Goal: Navigation & Orientation: Find specific page/section

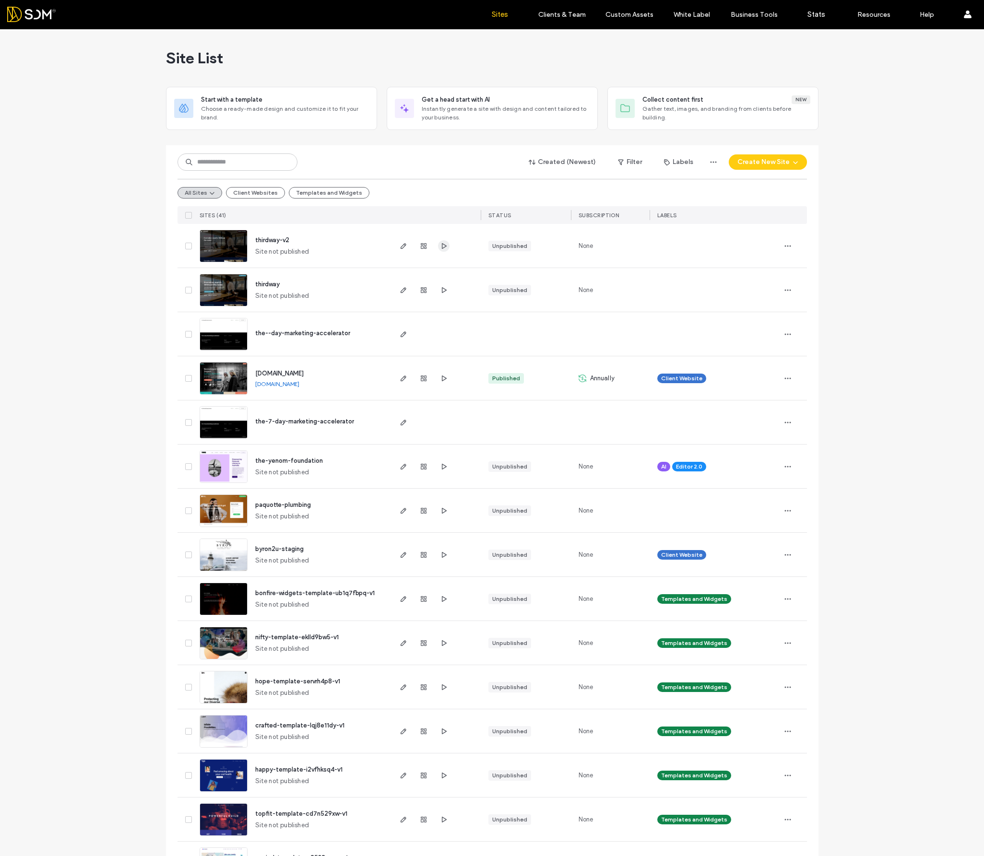
click at [441, 244] on icon "button" at bounding box center [444, 246] width 8 height 8
click at [441, 291] on use "button" at bounding box center [443, 290] width 5 height 6
click at [400, 246] on use "button" at bounding box center [403, 246] width 6 height 6
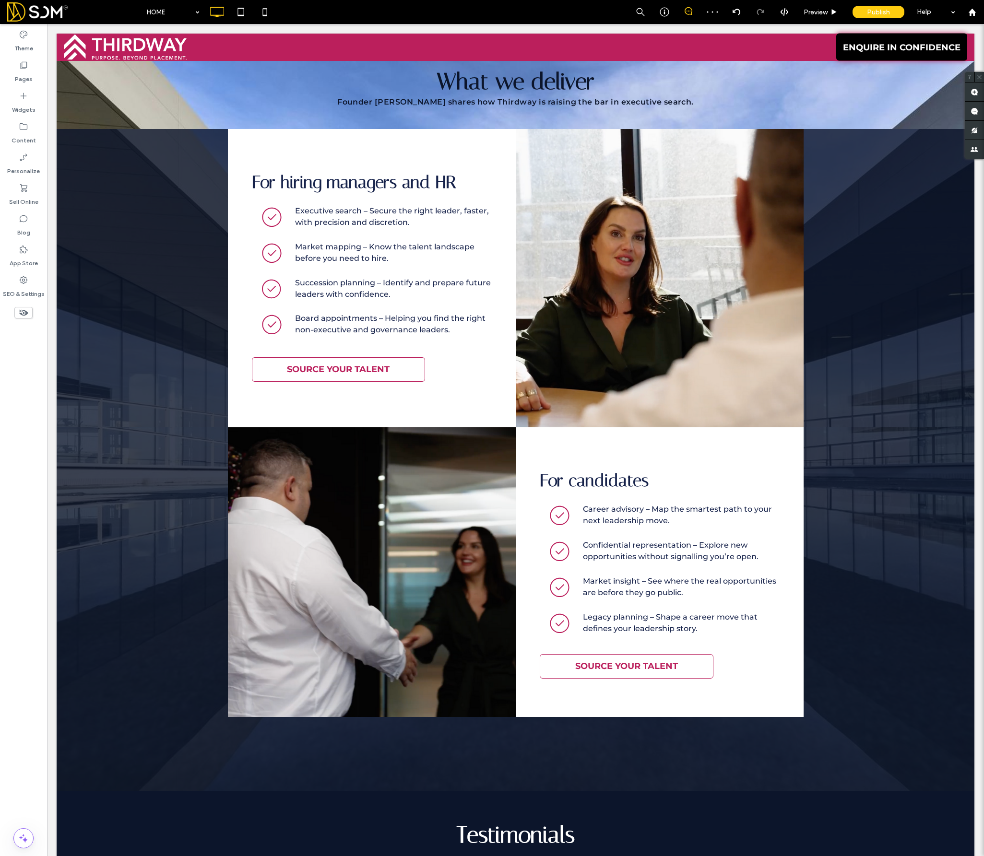
scroll to position [2589, 0]
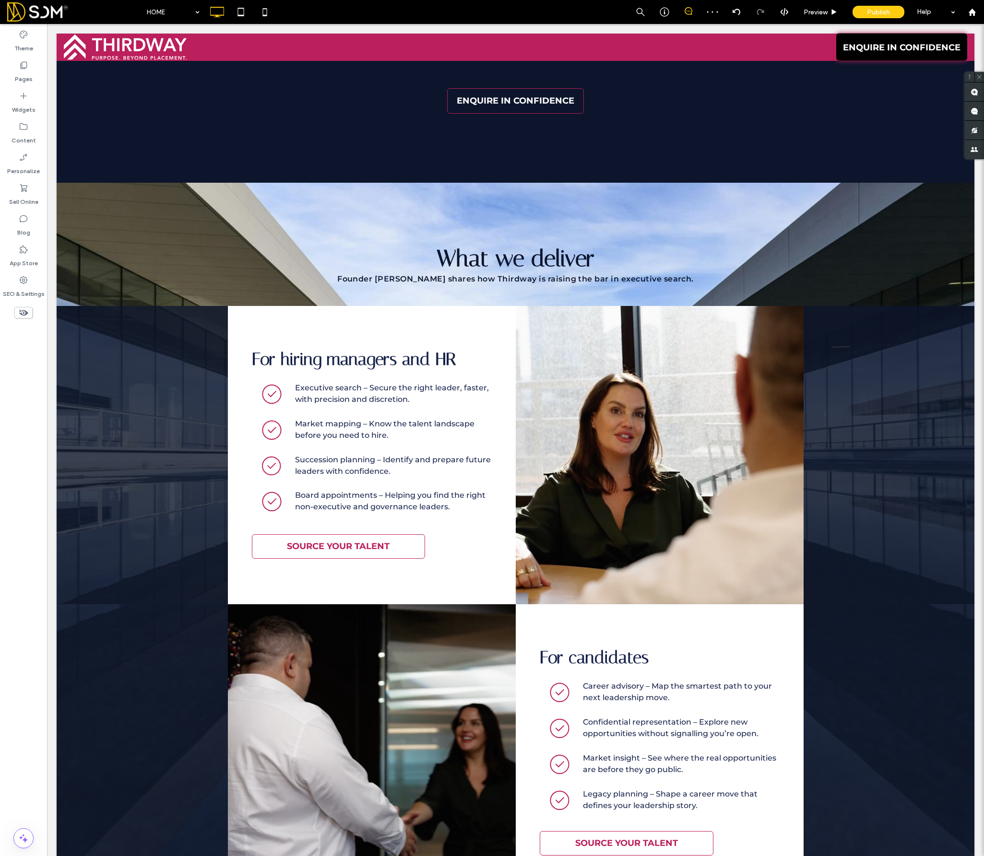
click at [588, 537] on div "Click To Paste" at bounding box center [659, 455] width 288 height 299
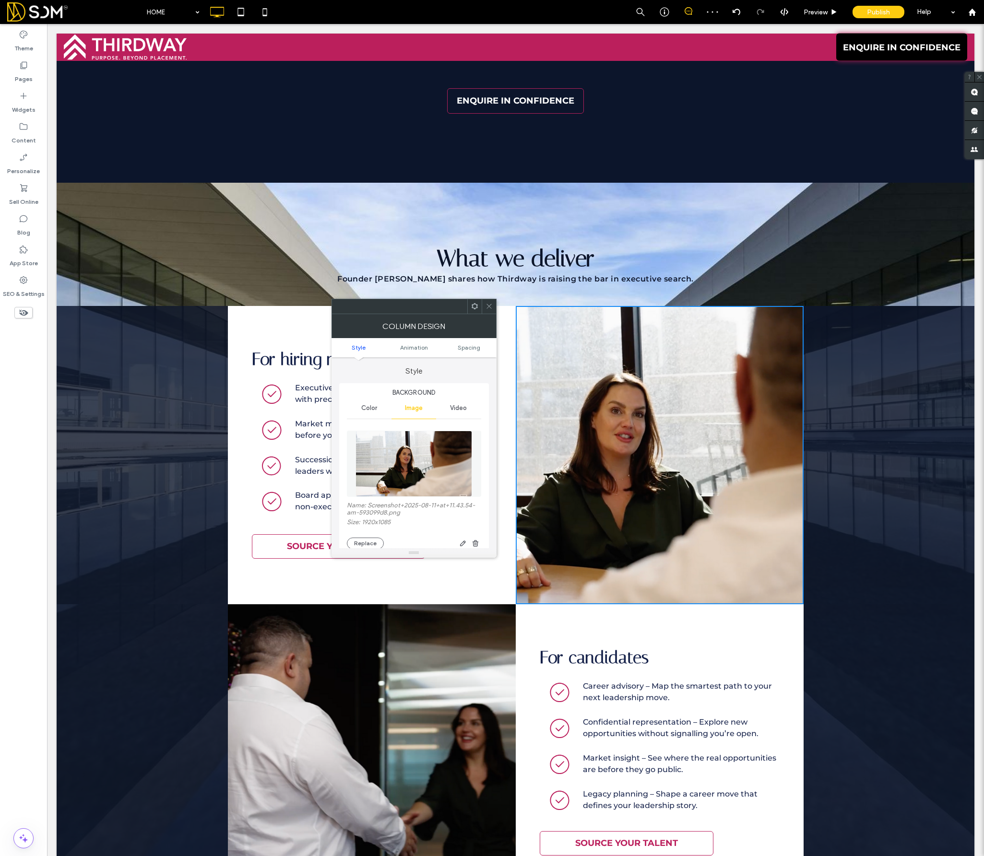
scroll to position [2920, 0]
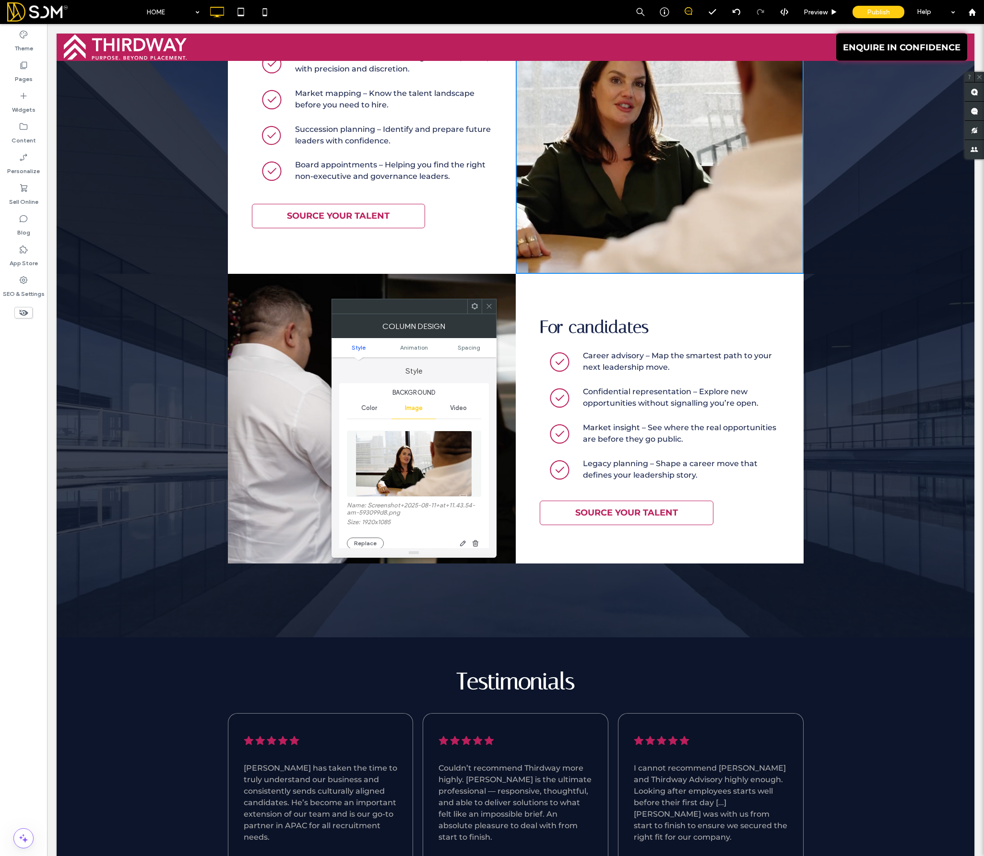
click at [618, 512] on span "SOURCE YOUR TALENT" at bounding box center [626, 513] width 109 height 20
